Goal: Transaction & Acquisition: Purchase product/service

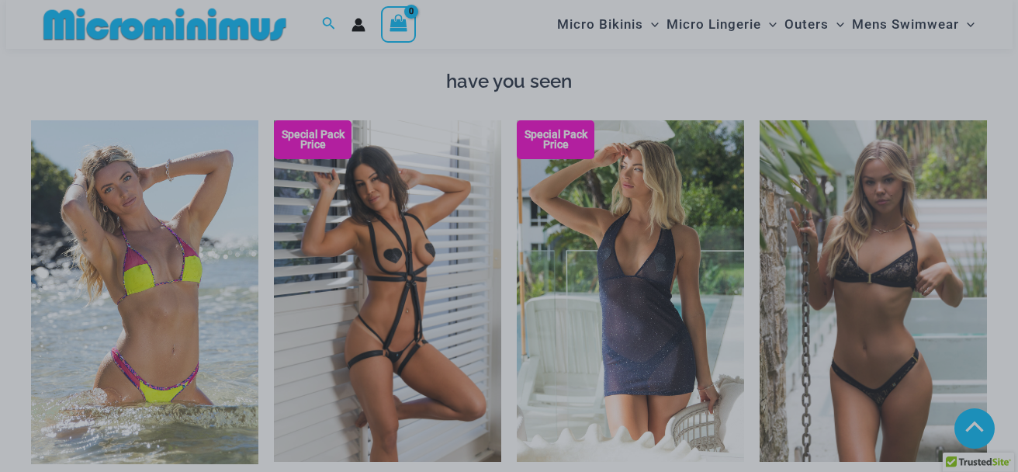
scroll to position [1616, 0]
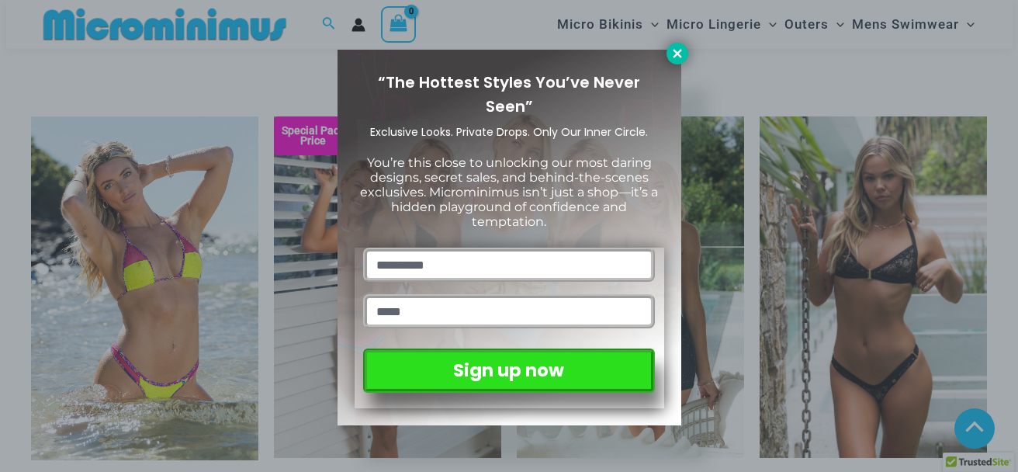
click at [675, 53] on icon at bounding box center [678, 54] width 14 height 14
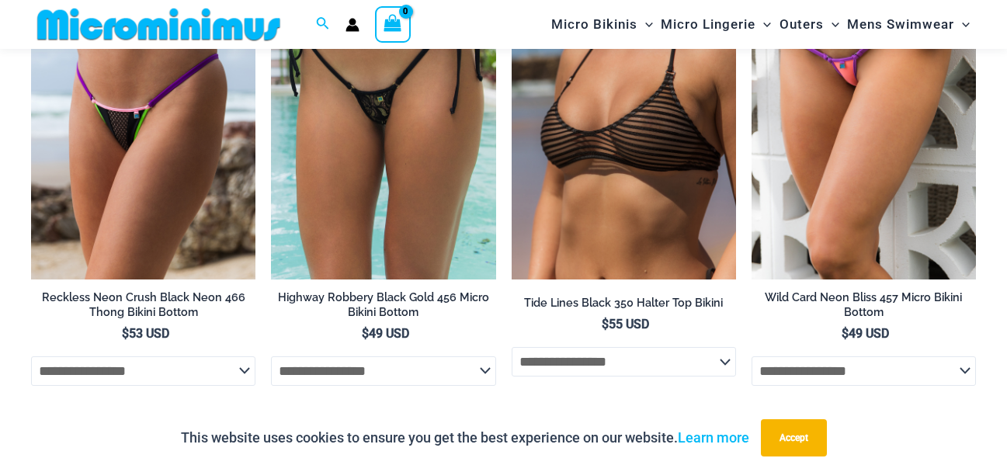
scroll to position [4635, 0]
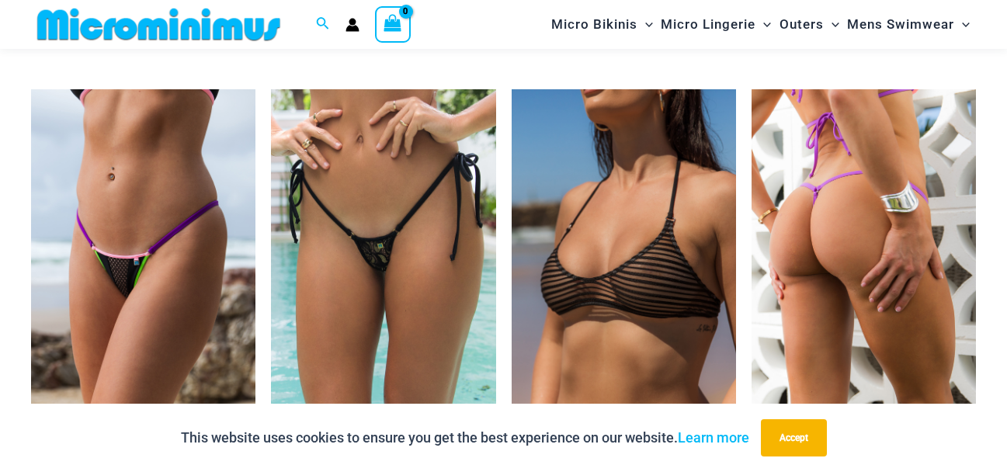
click at [860, 156] on img at bounding box center [863, 257] width 224 height 337
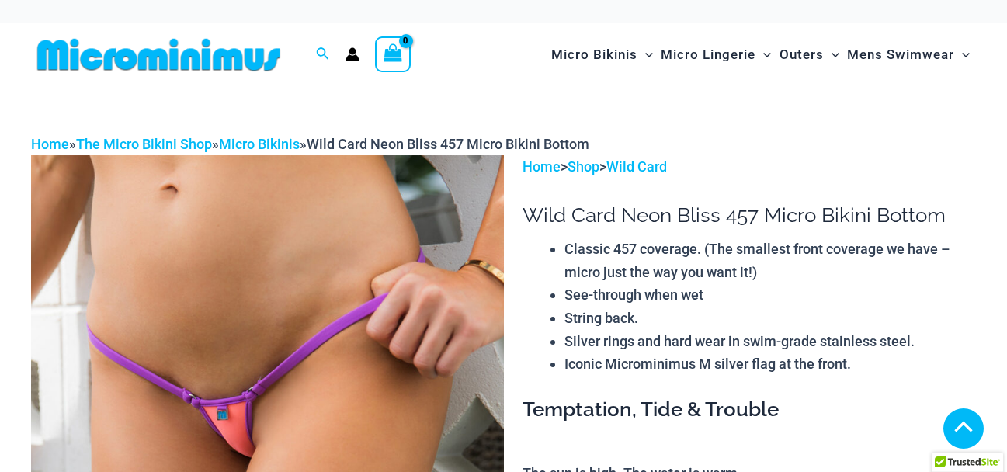
scroll to position [388, 0]
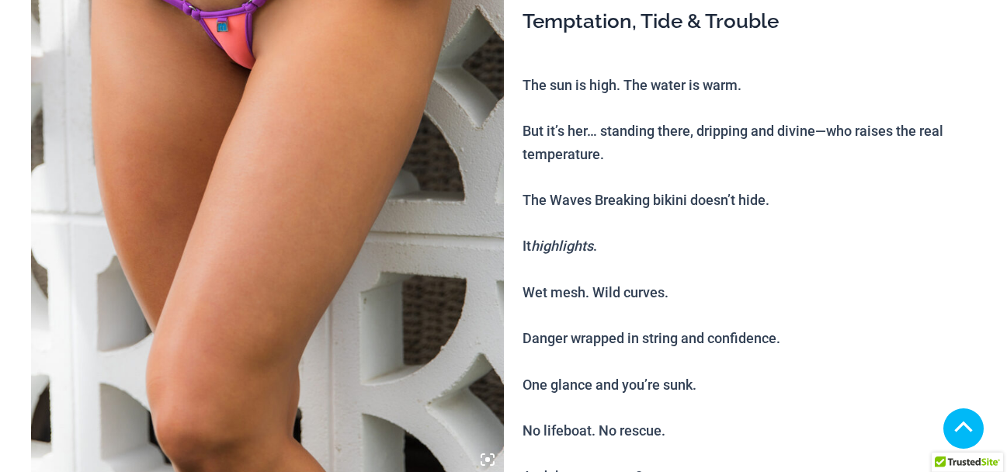
drag, startPoint x: 1017, startPoint y: 108, endPoint x: 1010, endPoint y: 78, distance: 31.1
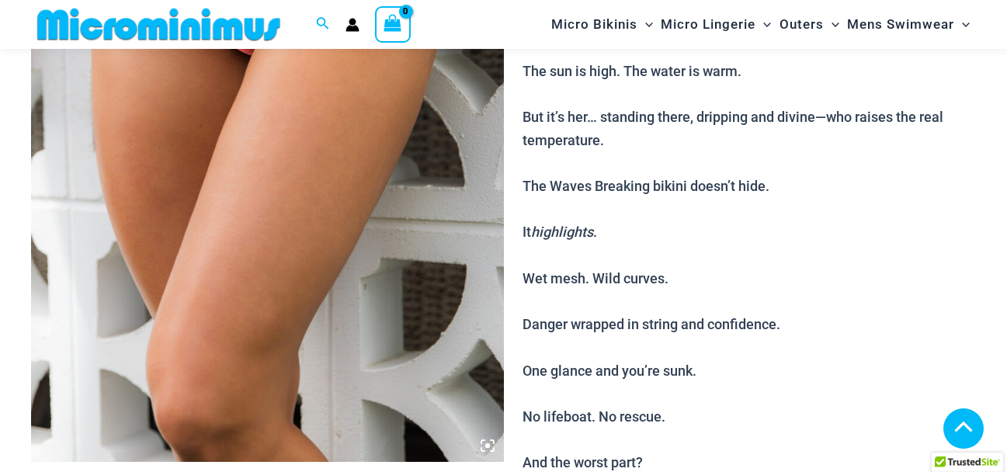
scroll to position [0, 0]
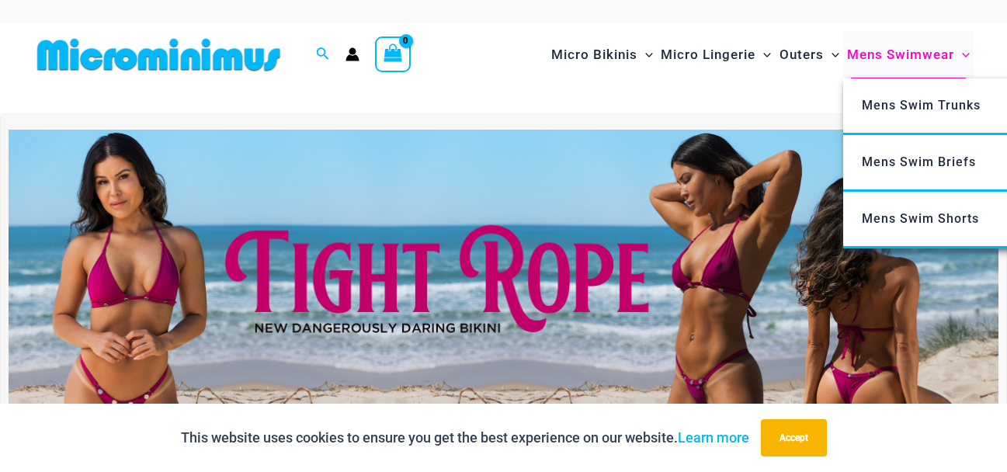
click at [941, 58] on span "Mens Swimwear" at bounding box center [900, 55] width 107 height 40
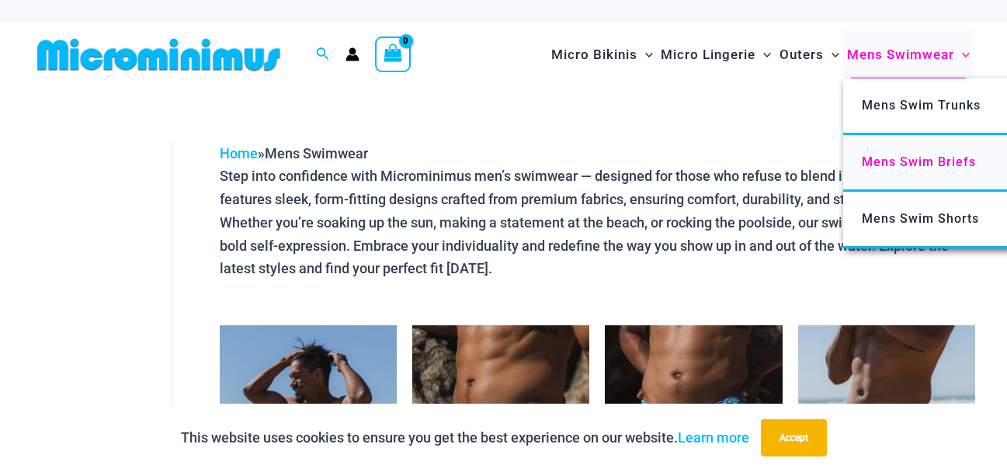
click at [950, 163] on span "Mens Swim Briefs" at bounding box center [918, 161] width 114 height 15
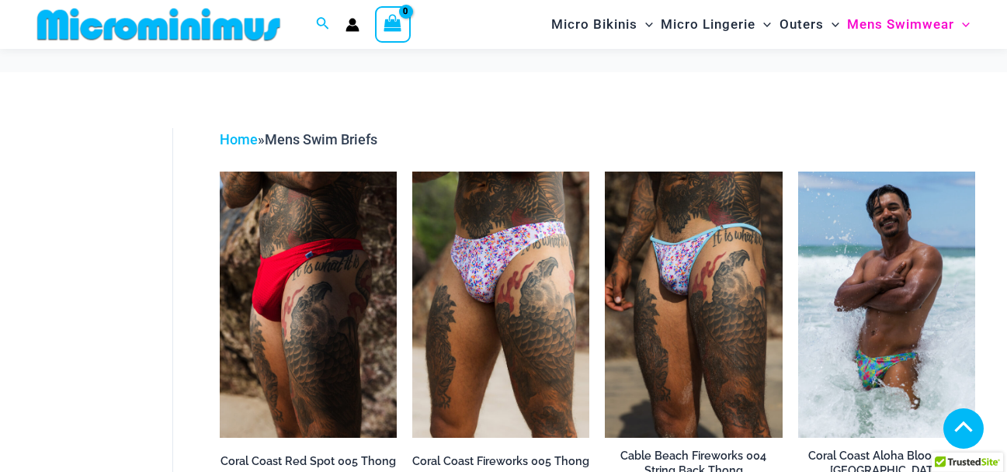
scroll to position [698, 0]
